Goal: Information Seeking & Learning: Find specific page/section

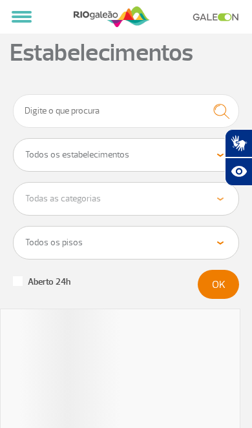
select select "90"
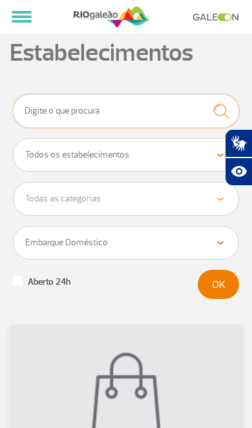
click at [37, 113] on input "text" at bounding box center [126, 111] width 226 height 34
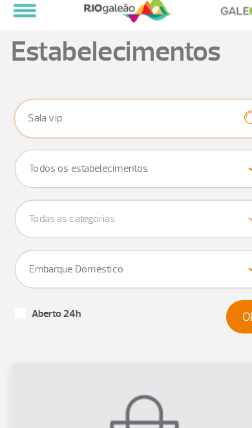
type input "Sala vip"
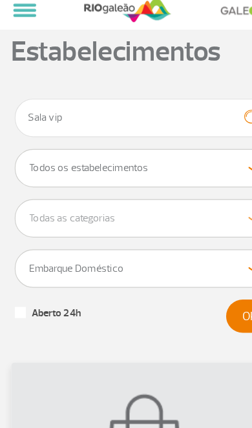
click at [213, 279] on button "OK" at bounding box center [218, 284] width 41 height 29
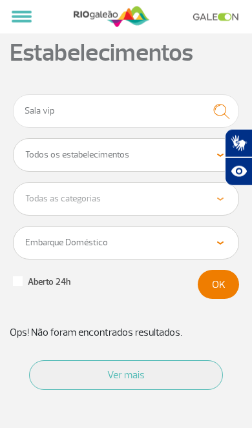
click at [209, 152] on select "Todos os estabelecimentos Alimentação Lojas Serviços e Conveniência Salas VIP H…" at bounding box center [126, 155] width 225 height 32
select select "320"
click at [217, 282] on button "OK" at bounding box center [218, 284] width 41 height 29
click at [147, 370] on button "Ver mais" at bounding box center [126, 376] width 194 height 30
click at [154, 376] on button "Ver mais" at bounding box center [126, 376] width 194 height 30
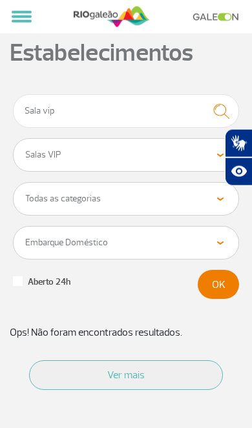
click at [183, 198] on select "Todas as categorias Lounge" at bounding box center [126, 199] width 225 height 32
select select "321"
click at [23, 281] on label "Aberto 24h" at bounding box center [98, 283] width 171 height 12
click at [8, 8] on input "Aberto 24h" at bounding box center [4, 4] width 8 height 8
checkbox input "true"
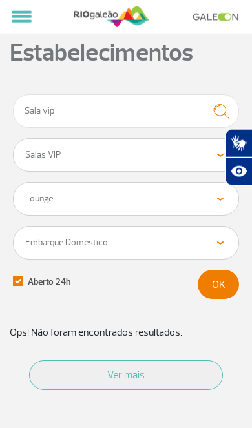
click at [222, 287] on button "OK" at bounding box center [218, 284] width 41 height 29
click at [171, 371] on button "Ver mais" at bounding box center [126, 376] width 194 height 30
click at [221, 111] on img "submit" at bounding box center [221, 111] width 28 height 26
click at [216, 117] on img "submit" at bounding box center [221, 111] width 28 height 26
click at [23, 25] on button at bounding box center [21, 17] width 30 height 22
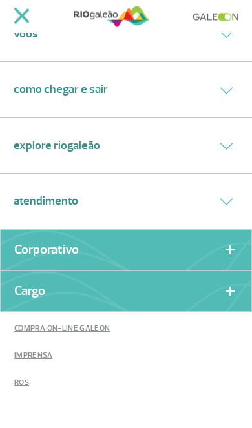
scroll to position [105, 0]
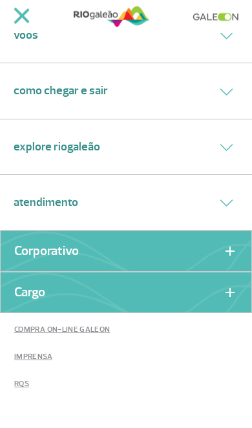
click at [70, 145] on link "Explore RIOgaleão" at bounding box center [57, 146] width 87 height 17
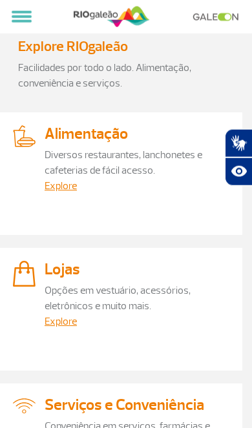
click at [58, 160] on link "Diversos restaurantes, lanchonetes e cafeterias de fácil acesso." at bounding box center [124, 163] width 158 height 28
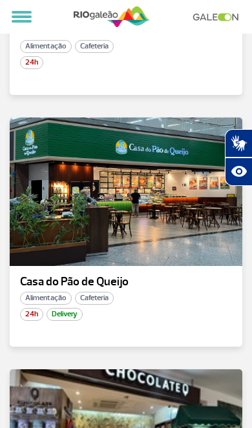
scroll to position [1634, 0]
